Goal: Task Accomplishment & Management: Manage account settings

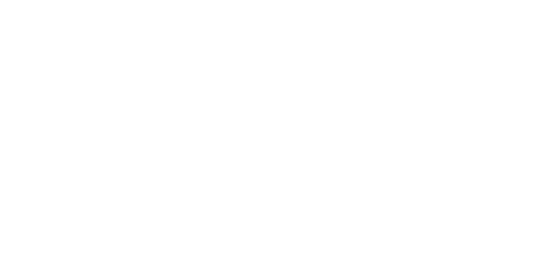
select select "*"
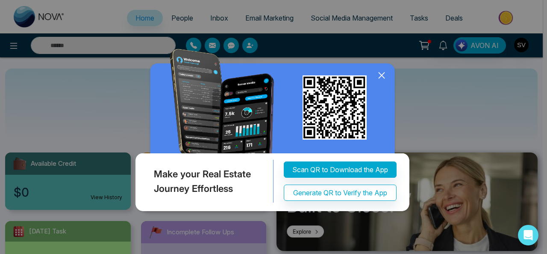
click at [384, 73] on icon at bounding box center [382, 75] width 6 height 6
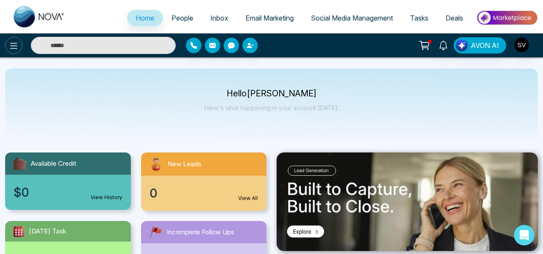
click at [13, 52] on button at bounding box center [13, 45] width 17 height 17
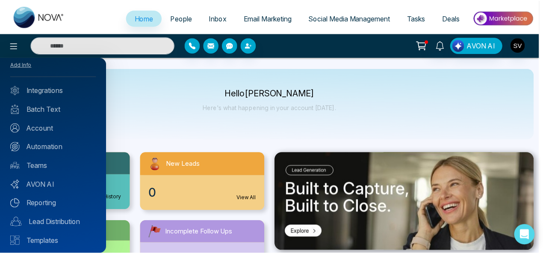
scroll to position [33, 0]
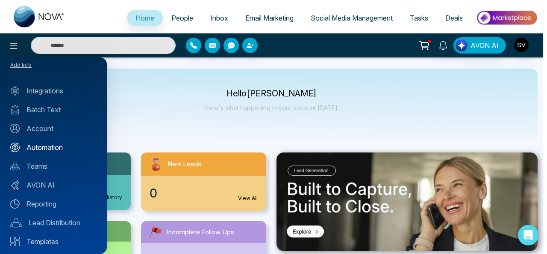
click at [56, 145] on link "Automation" at bounding box center [53, 147] width 86 height 10
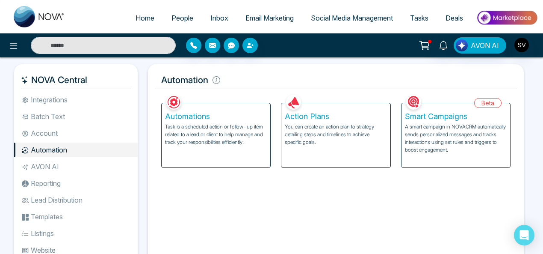
click at [423, 135] on p "A smart campaign in NOVACRM automatically sends personalized messages and track…" at bounding box center [456, 138] width 102 height 31
click at [47, 117] on li "Batch Text" at bounding box center [76, 116] width 124 height 15
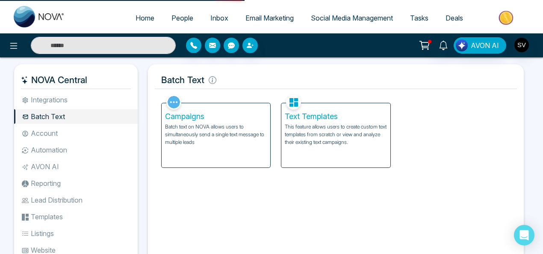
click at [210, 144] on p "Batch text on NOVA allows users to simultaneously send a single text message to…" at bounding box center [216, 134] width 102 height 23
click at [198, 153] on div "Campaigns Batch text on NOVA allows users to simultaneously send a single text …" at bounding box center [216, 135] width 109 height 64
click at [298, 150] on div "Text Templates This feature allows users to create custom text templates from s…" at bounding box center [335, 135] width 109 height 64
click at [207, 151] on div "Campaigns Batch text on NOVA allows users to simultaneously send a single text …" at bounding box center [216, 135] width 109 height 64
click at [281, 183] on div "Facebook NOVACRM enables users to connect to Facebook to schedule social media …" at bounding box center [336, 184] width 362 height 185
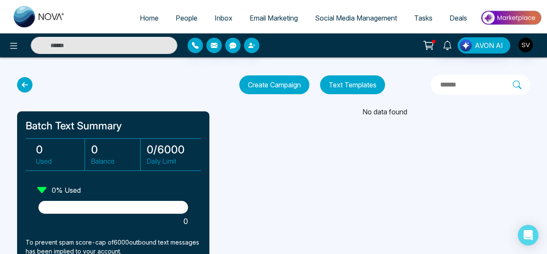
click at [289, 185] on div "Home People Inbox Email Marketing Social Media Management Tasks Deals AVON AI B…" at bounding box center [273, 127] width 547 height 254
click at [14, 41] on icon at bounding box center [14, 46] width 10 height 10
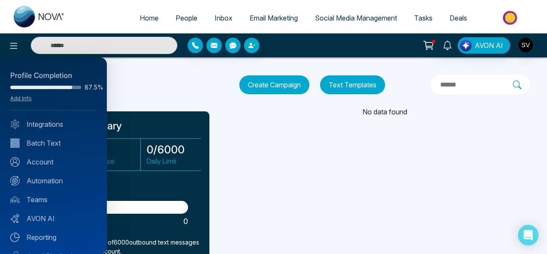
drag, startPoint x: 102, startPoint y: 129, endPoint x: 100, endPoint y: 145, distance: 16.3
click at [100, 145] on div "Profile Completion 87.5% Add Info Integrations Batch Text Account Automation Te…" at bounding box center [53, 155] width 107 height 196
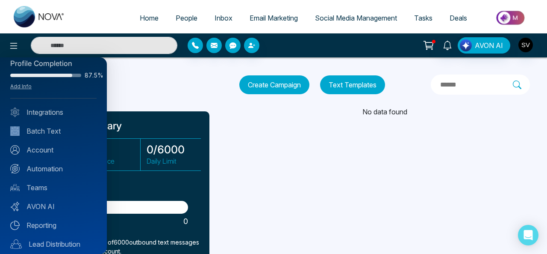
scroll to position [11, 0]
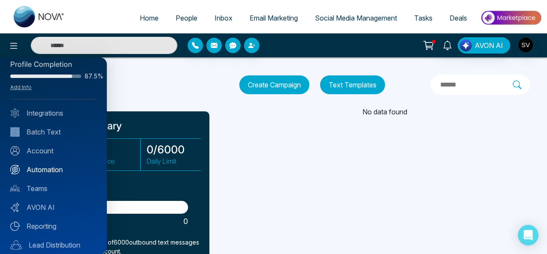
click at [54, 169] on link "Automation" at bounding box center [53, 169] width 86 height 10
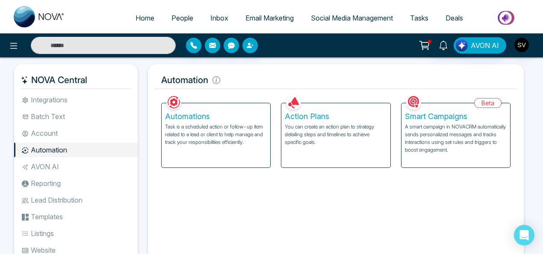
drag, startPoint x: 452, startPoint y: 141, endPoint x: 381, endPoint y: 74, distance: 97.4
click at [452, 141] on p "A smart campaign in NOVACRM automatically sends personalized messages and track…" at bounding box center [456, 138] width 102 height 31
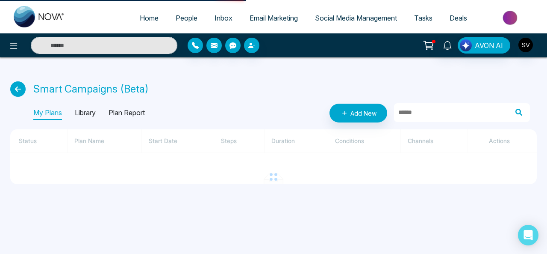
select select "*"
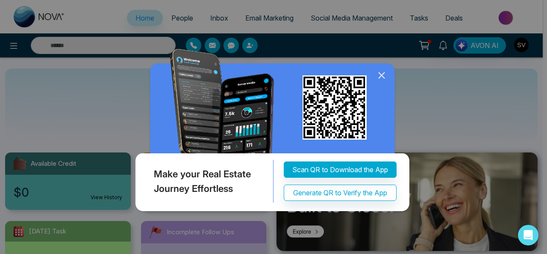
click at [383, 78] on icon at bounding box center [382, 75] width 6 height 6
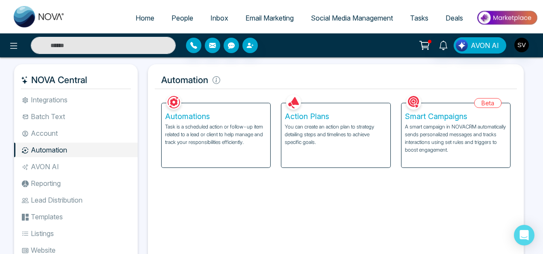
click at [454, 124] on p "A smart campaign in NOVACRM automatically sends personalized messages and track…" at bounding box center [456, 138] width 102 height 31
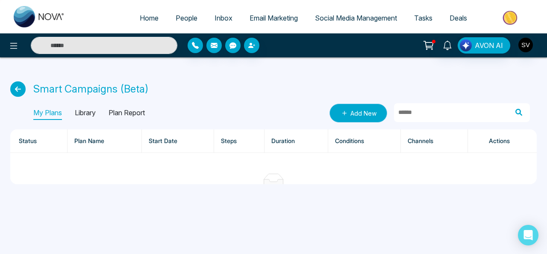
click at [373, 109] on link "Add New" at bounding box center [359, 112] width 58 height 19
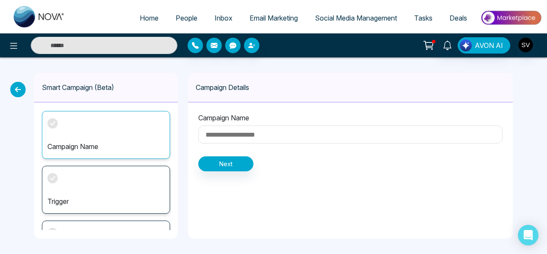
click at [242, 131] on input at bounding box center [350, 134] width 304 height 18
type input "****"
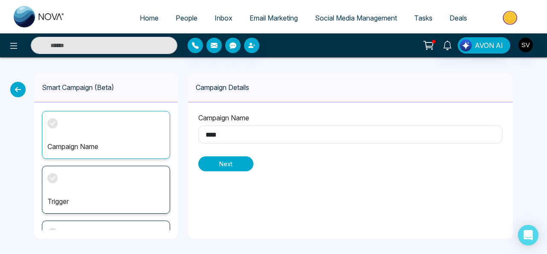
click at [236, 163] on button "Next" at bounding box center [225, 163] width 55 height 15
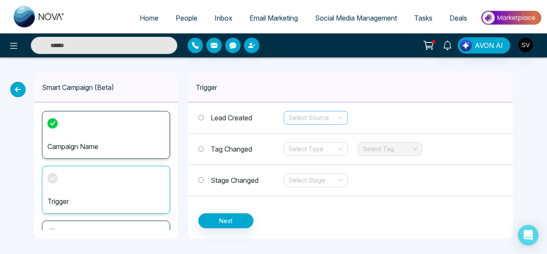
click at [301, 117] on input "search" at bounding box center [313, 117] width 48 height 13
click at [306, 111] on input "search" at bounding box center [313, 117] width 48 height 13
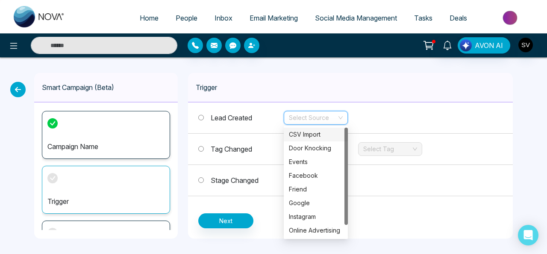
click at [310, 130] on div "CSV Import" at bounding box center [316, 134] width 54 height 9
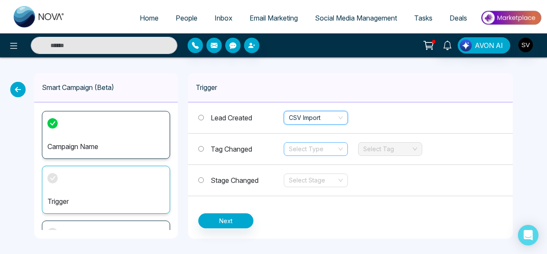
click at [295, 148] on input "search" at bounding box center [313, 148] width 48 height 13
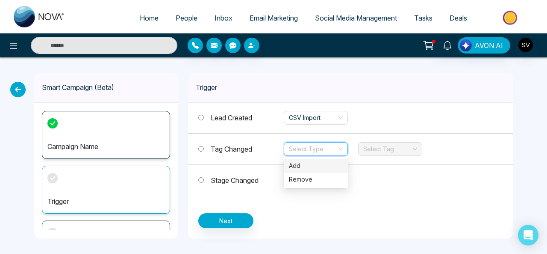
click at [303, 162] on div "Add" at bounding box center [316, 165] width 54 height 9
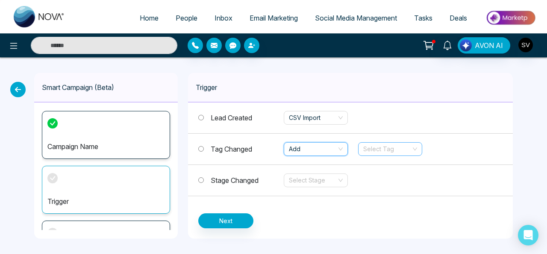
click at [393, 146] on input "search" at bounding box center [387, 148] width 48 height 13
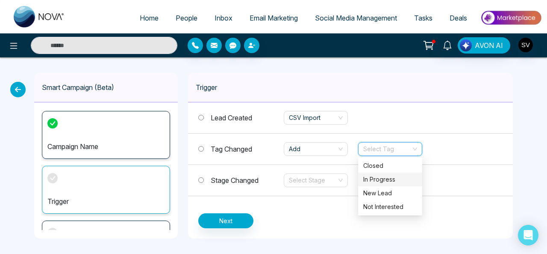
click at [385, 180] on div "In Progress" at bounding box center [390, 178] width 54 height 9
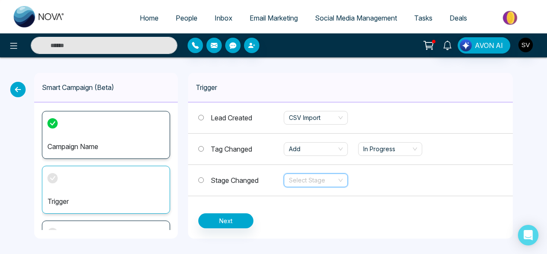
click at [299, 180] on input "search" at bounding box center [313, 180] width 48 height 13
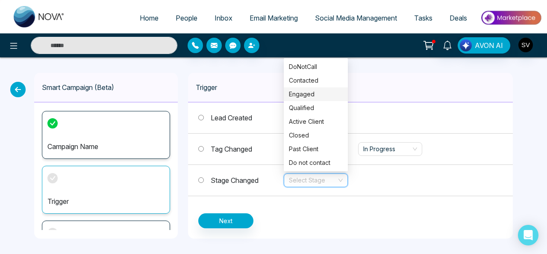
click at [307, 89] on div "Engaged" at bounding box center [316, 93] width 54 height 9
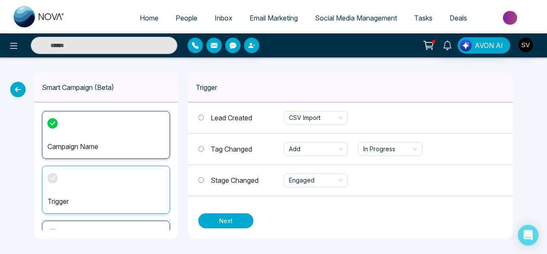
click at [233, 220] on button "Next" at bounding box center [225, 220] width 55 height 15
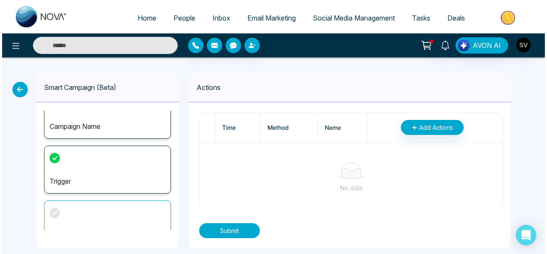
scroll to position [38, 0]
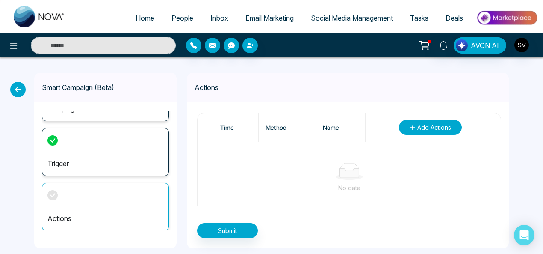
click at [444, 127] on span "Add Actions" at bounding box center [434, 127] width 34 height 9
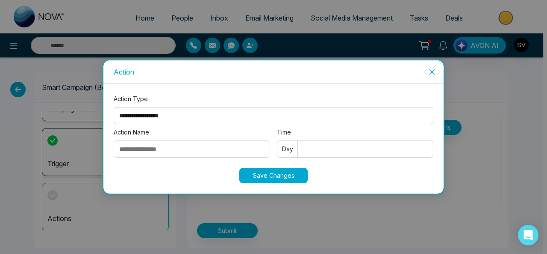
click at [203, 118] on select "**********" at bounding box center [274, 115] width 320 height 17
select select "*****"
click at [114, 107] on select "**********" at bounding box center [274, 115] width 320 height 17
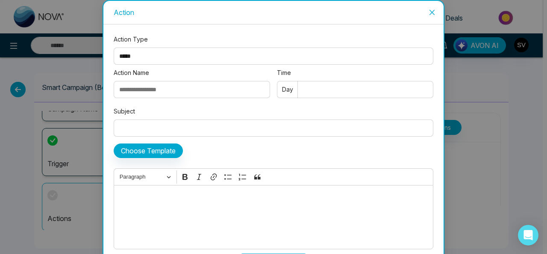
click at [163, 92] on input "Action Name" at bounding box center [192, 89] width 157 height 17
click at [167, 91] on input "Action Name" at bounding box center [192, 89] width 157 height 17
type input "*******"
click at [374, 89] on input "Time" at bounding box center [355, 89] width 157 height 17
click at [147, 127] on input "Subject" at bounding box center [274, 127] width 320 height 17
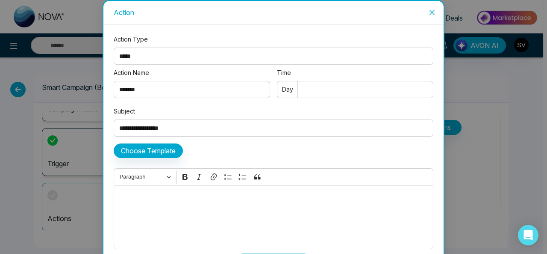
type input "**********"
click at [169, 148] on button "Choose Template" at bounding box center [148, 150] width 69 height 15
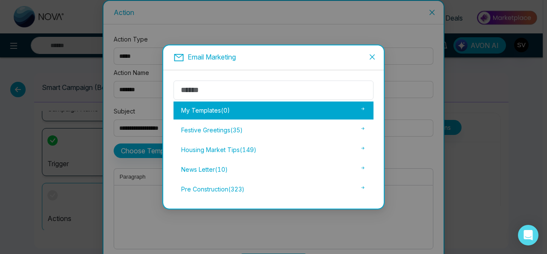
click at [239, 115] on div "My Templates ( 0 )" at bounding box center [274, 110] width 200 height 18
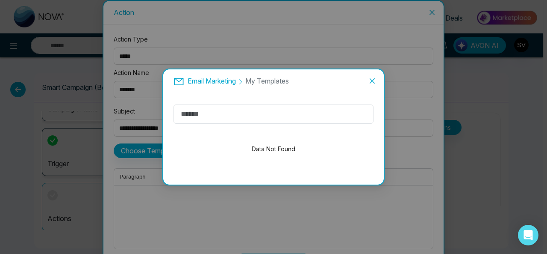
click at [370, 82] on icon "close" at bounding box center [372, 80] width 7 height 7
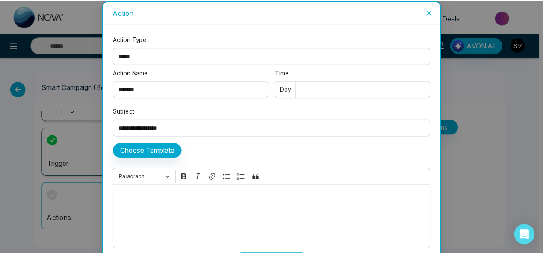
scroll to position [24, 0]
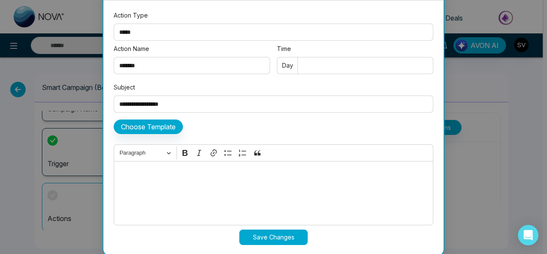
click at [239, 178] on div "Editor editing area: main" at bounding box center [274, 193] width 320 height 64
click at [287, 230] on button "Save Changes" at bounding box center [273, 236] width 68 height 15
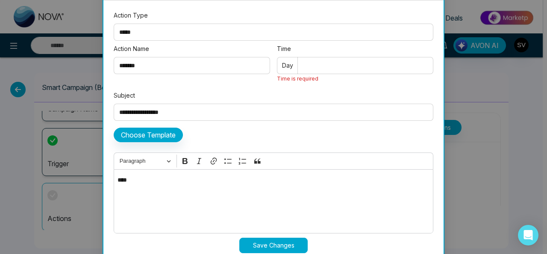
click at [332, 62] on input "Time" at bounding box center [355, 65] width 157 height 17
click at [286, 65] on span "Day" at bounding box center [287, 65] width 11 height 9
click at [315, 64] on input "Time" at bounding box center [355, 65] width 157 height 17
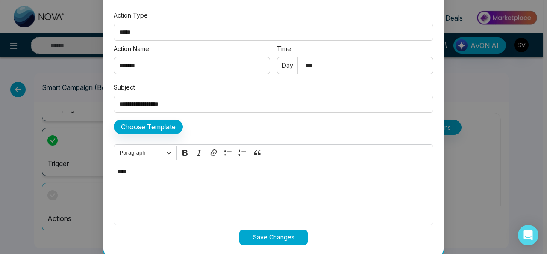
click at [316, 64] on input "***" at bounding box center [355, 65] width 157 height 17
type input "**"
click at [258, 233] on button "Save Changes" at bounding box center [273, 236] width 68 height 15
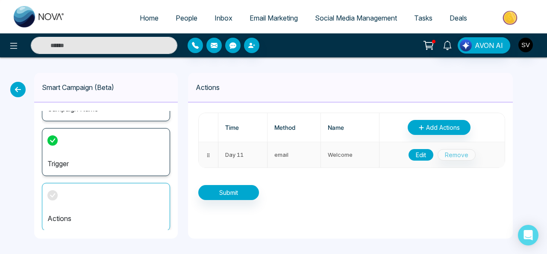
click at [417, 153] on button "Edit" at bounding box center [421, 155] width 25 height 12
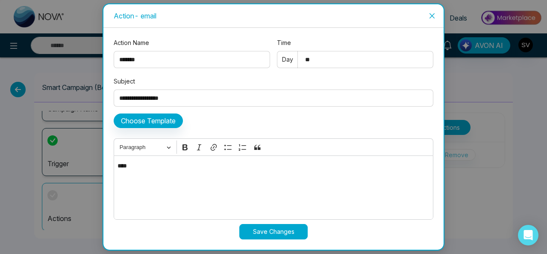
click at [316, 60] on input "**" at bounding box center [355, 59] width 157 height 17
type input "*"
click at [273, 230] on button "Save Changes" at bounding box center [273, 231] width 68 height 15
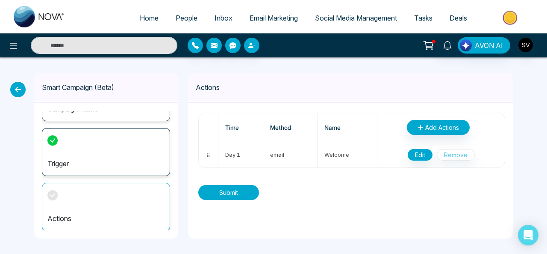
click at [223, 188] on button "Submit" at bounding box center [228, 192] width 61 height 15
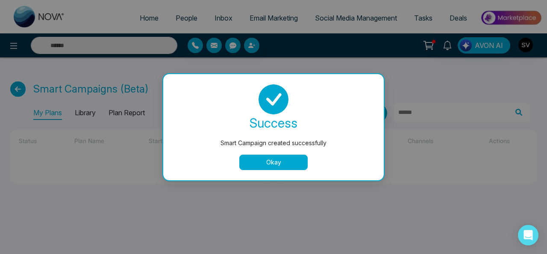
click at [273, 162] on button "Okay" at bounding box center [273, 161] width 68 height 15
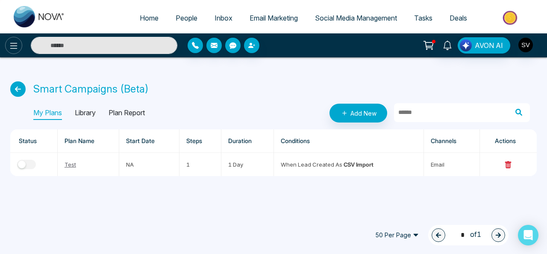
click at [11, 44] on icon at bounding box center [14, 46] width 10 height 10
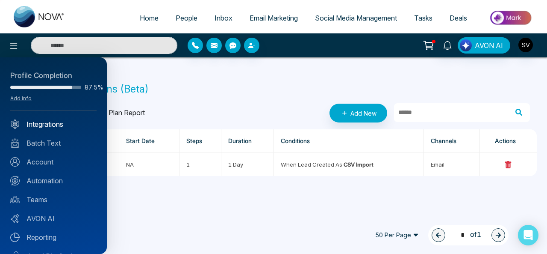
click at [47, 119] on link "Integrations" at bounding box center [53, 124] width 86 height 10
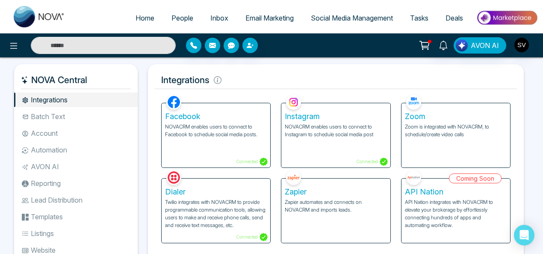
click at [45, 134] on li "Account" at bounding box center [76, 133] width 124 height 15
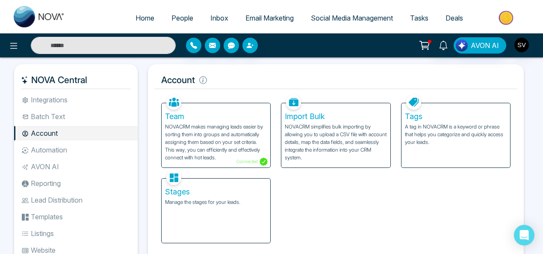
click at [239, 186] on div "Stages Manage the stages for your leads." at bounding box center [216, 210] width 109 height 64
click at [65, 149] on li "Automation" at bounding box center [76, 149] width 124 height 15
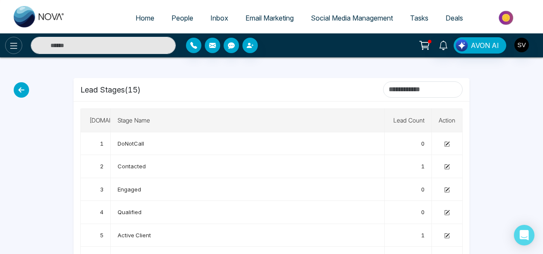
click at [17, 44] on icon at bounding box center [14, 46] width 10 height 10
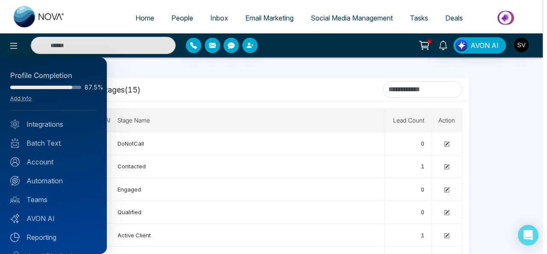
click at [177, 16] on div at bounding box center [273, 127] width 547 height 254
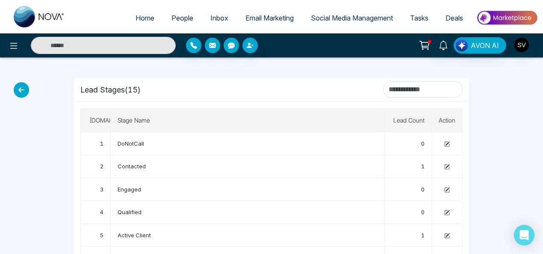
click at [171, 18] on span "People" at bounding box center [182, 18] width 22 height 9
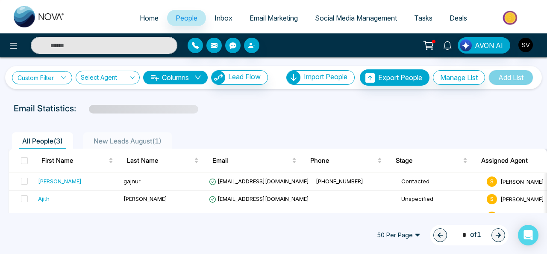
click at [46, 72] on link "Custom Filter" at bounding box center [42, 77] width 60 height 13
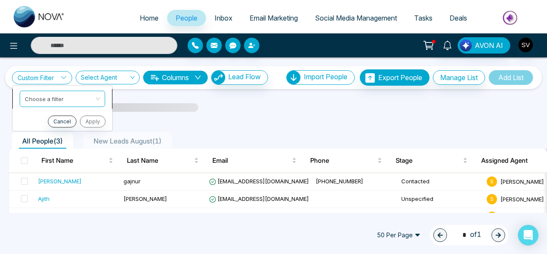
click at [41, 103] on div "Choose a filter first_name last_name First Name Last Name Email Phone Stages Cr…" at bounding box center [63, 98] width 86 height 16
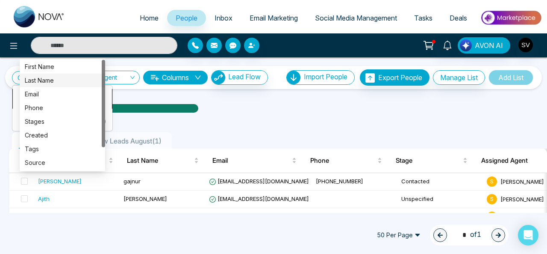
click at [45, 77] on div "Last Name" at bounding box center [62, 79] width 75 height 9
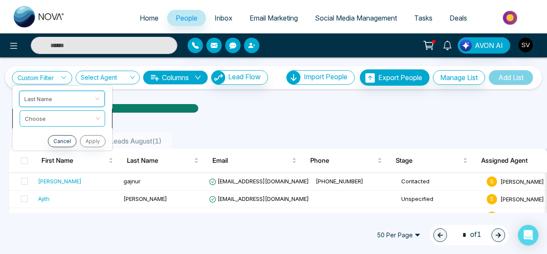
click at [57, 118] on input "search" at bounding box center [59, 116] width 69 height 13
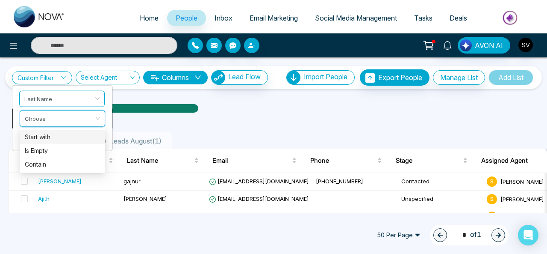
click at [47, 137] on div "Start with" at bounding box center [62, 136] width 75 height 9
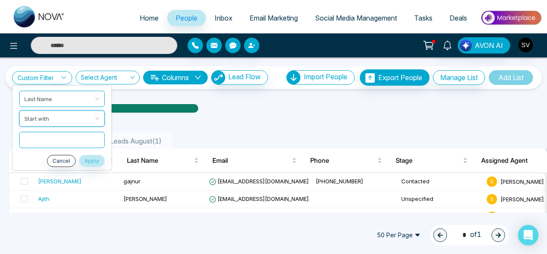
click at [65, 135] on input "text" at bounding box center [62, 139] width 86 height 16
type input "***"
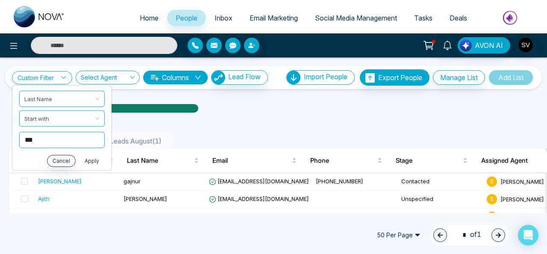
click at [95, 161] on button "Apply" at bounding box center [92, 160] width 26 height 12
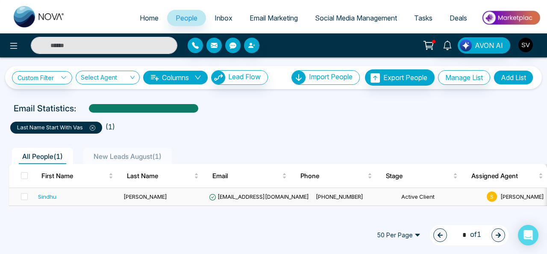
click at [27, 195] on span at bounding box center [24, 196] width 7 height 7
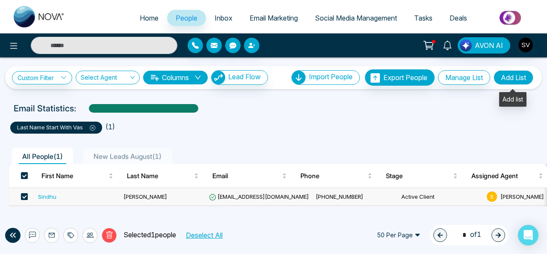
click at [515, 80] on button "Add List" at bounding box center [514, 77] width 40 height 15
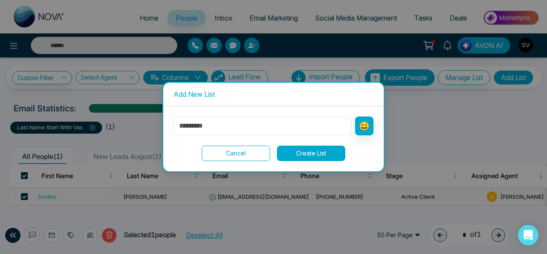
click at [198, 119] on input "text" at bounding box center [263, 125] width 178 height 19
type input "**********"
click at [331, 149] on button "Create List" at bounding box center [311, 152] width 68 height 15
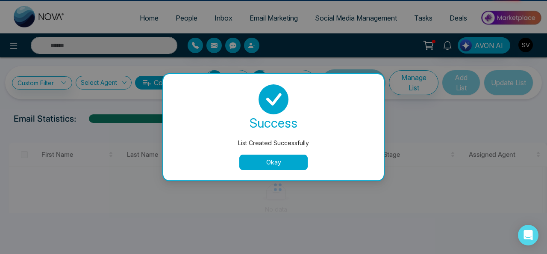
click at [291, 160] on button "Okay" at bounding box center [273, 161] width 68 height 15
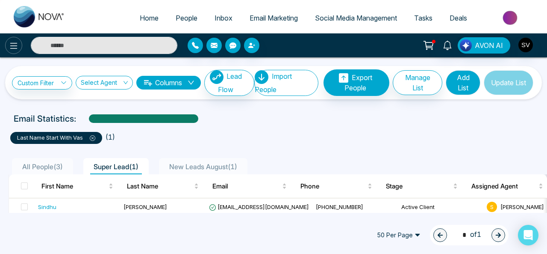
click at [14, 44] on icon at bounding box center [14, 46] width 10 height 10
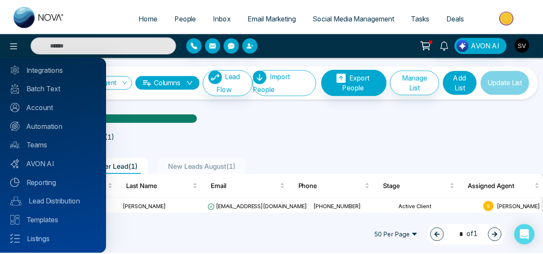
scroll to position [62, 0]
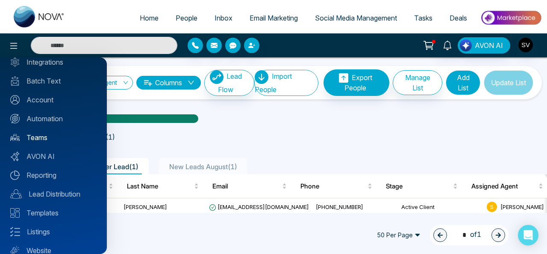
click at [39, 138] on link "Teams" at bounding box center [53, 137] width 86 height 10
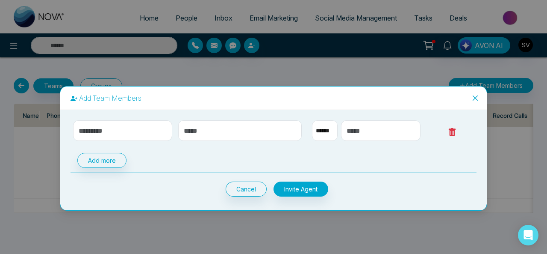
select select "**"
click at [472, 100] on icon "close" at bounding box center [475, 98] width 7 height 7
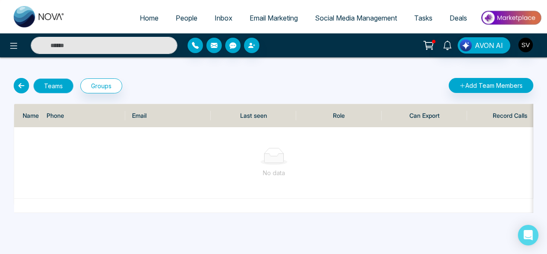
click at [62, 83] on button "Teams" at bounding box center [53, 85] width 40 height 15
click at [56, 80] on button "Teams" at bounding box center [53, 85] width 40 height 15
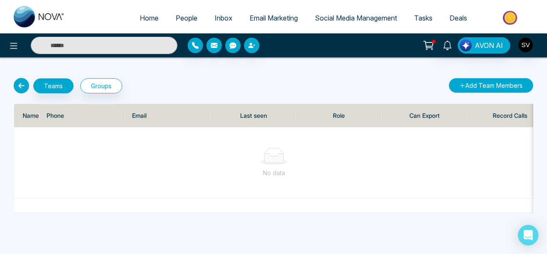
click at [478, 85] on button "Add Team Members" at bounding box center [491, 85] width 85 height 15
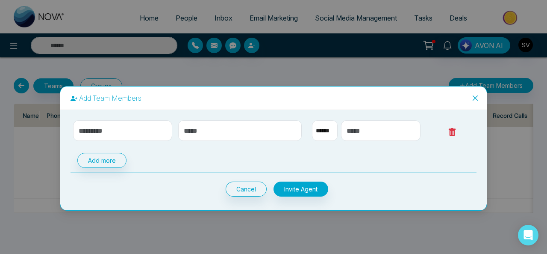
select select "**"
click at [153, 126] on input "text" at bounding box center [122, 130] width 99 height 21
type input "******"
drag, startPoint x: 250, startPoint y: 129, endPoint x: 243, endPoint y: 128, distance: 6.9
click at [250, 129] on input "text" at bounding box center [240, 130] width 124 height 21
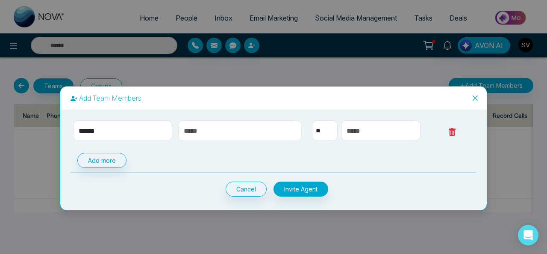
type input "**********"
select select "***"
type input "**********"
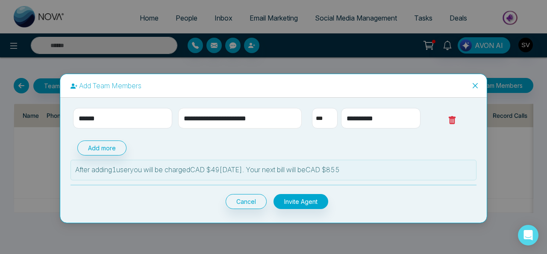
drag, startPoint x: 232, startPoint y: 119, endPoint x: 218, endPoint y: 119, distance: 14.1
click at [218, 119] on input "**********" at bounding box center [240, 118] width 124 height 21
type input "**********"
drag, startPoint x: 393, startPoint y: 117, endPoint x: 344, endPoint y: 118, distance: 49.2
click at [344, 118] on input "**********" at bounding box center [381, 118] width 80 height 21
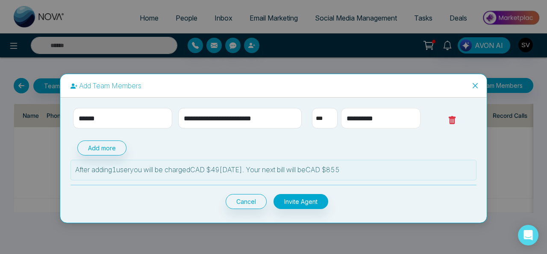
type input "**********"
click at [114, 145] on button "Add more" at bounding box center [101, 147] width 49 height 15
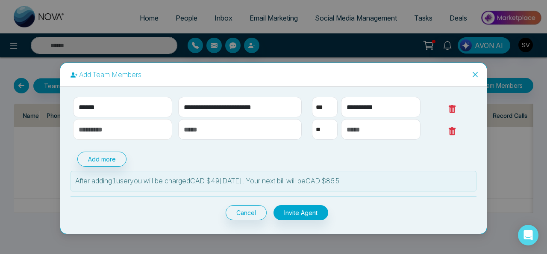
click at [120, 133] on input "text" at bounding box center [122, 129] width 99 height 21
type input "*****"
click at [231, 130] on input "text" at bounding box center [240, 129] width 124 height 21
type input "**********"
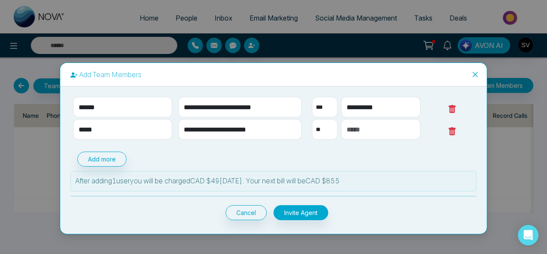
select select "***"
type input "**********"
click at [294, 207] on button "Invite Agent" at bounding box center [301, 212] width 55 height 15
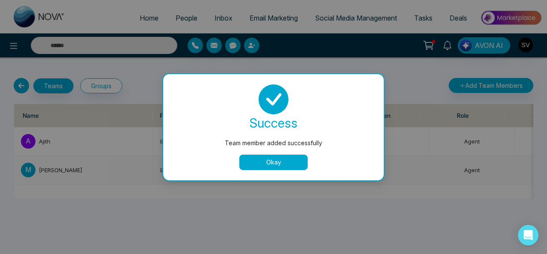
click at [282, 160] on button "Okay" at bounding box center [273, 161] width 68 height 15
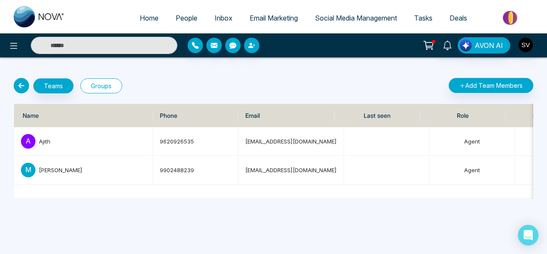
click at [105, 87] on button "Groups" at bounding box center [101, 85] width 42 height 15
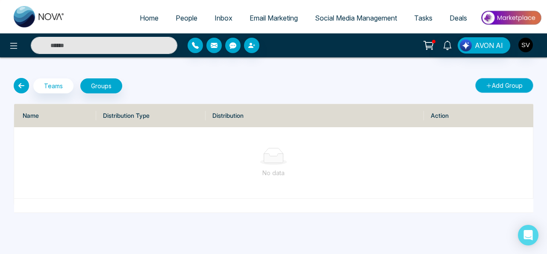
click at [493, 83] on button "Add Group" at bounding box center [505, 85] width 58 height 15
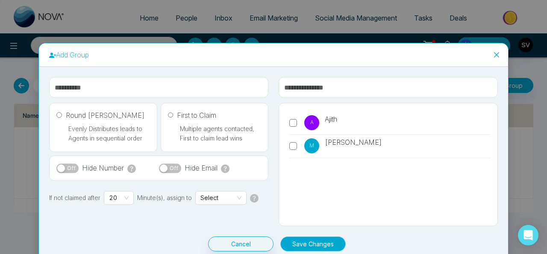
click at [316, 239] on button "Save Changes" at bounding box center [313, 243] width 65 height 15
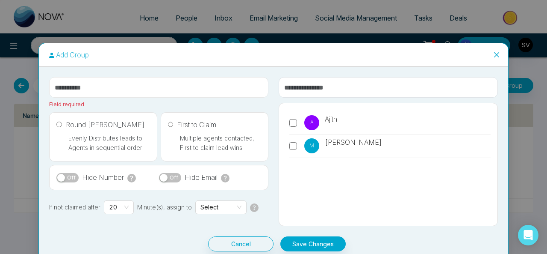
click at [134, 88] on input "text" at bounding box center [158, 87] width 219 height 21
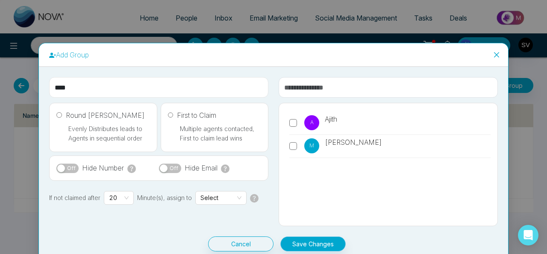
type input "****"
click at [317, 239] on button "Save Changes" at bounding box center [313, 243] width 65 height 15
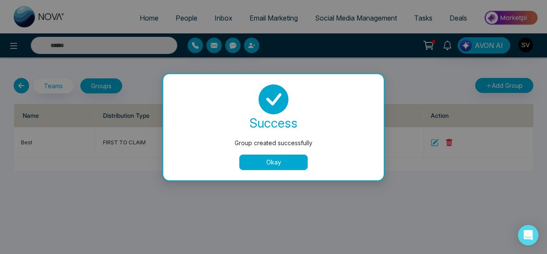
drag, startPoint x: 297, startPoint y: 158, endPoint x: 344, endPoint y: 83, distance: 88.8
click at [296, 158] on button "Okay" at bounding box center [273, 161] width 68 height 15
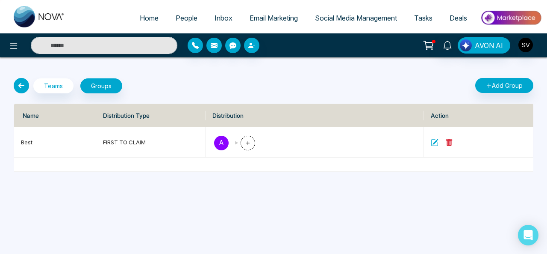
click at [140, 19] on span "Home" at bounding box center [149, 18] width 19 height 9
select select "*"
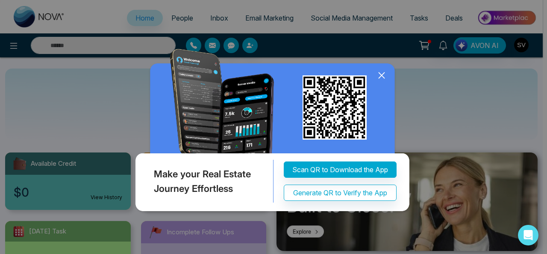
click at [384, 82] on icon at bounding box center [381, 75] width 13 height 13
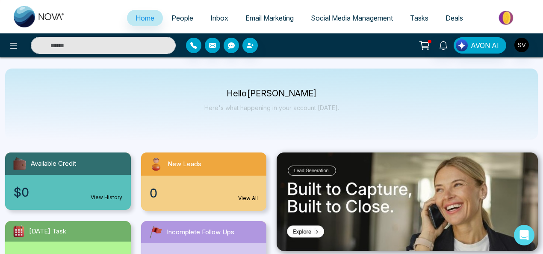
click at [428, 20] on link "Tasks" at bounding box center [419, 18] width 35 height 16
